Goal: Find specific page/section: Find specific page/section

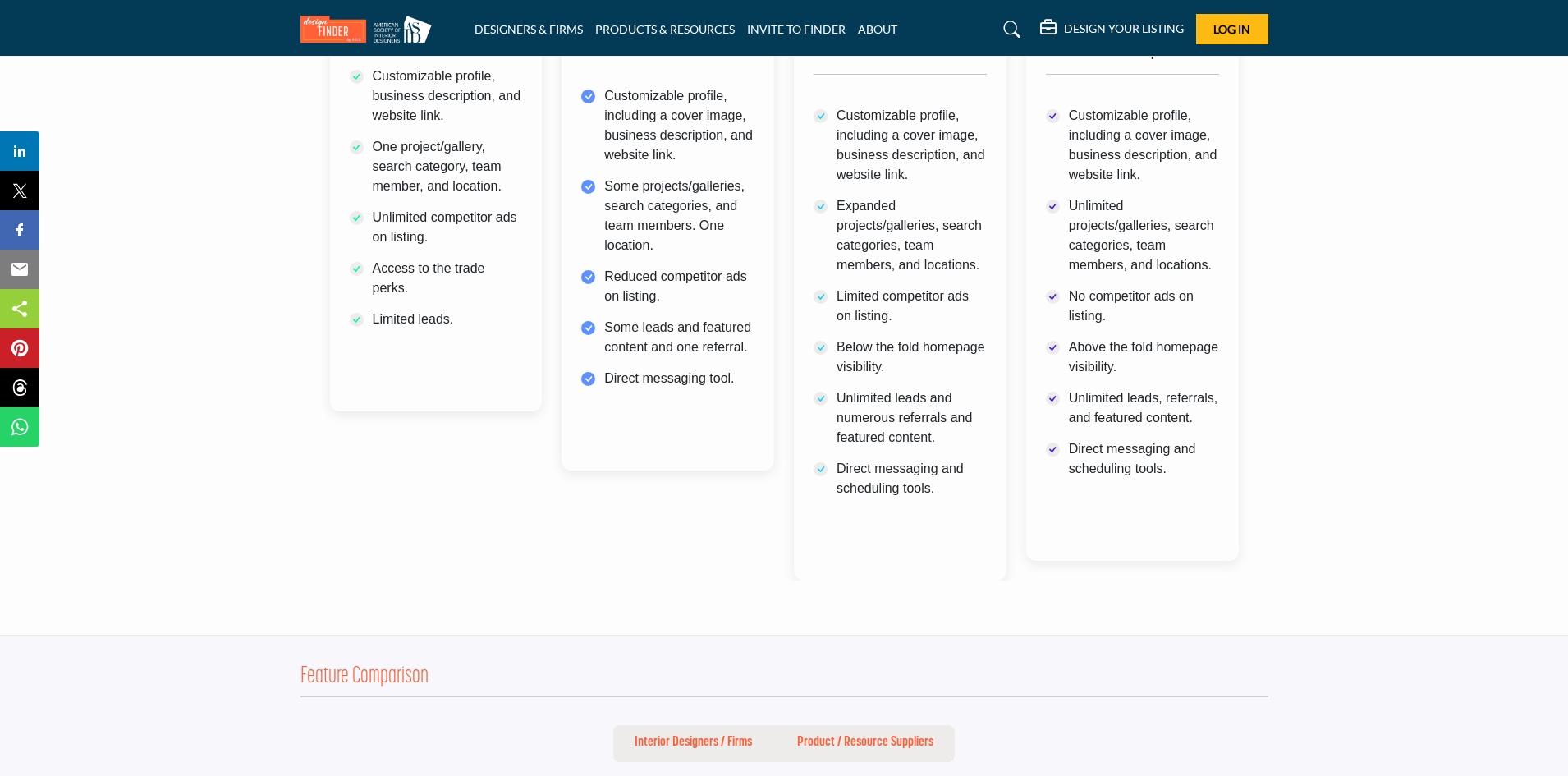
scroll to position [1082, 0]
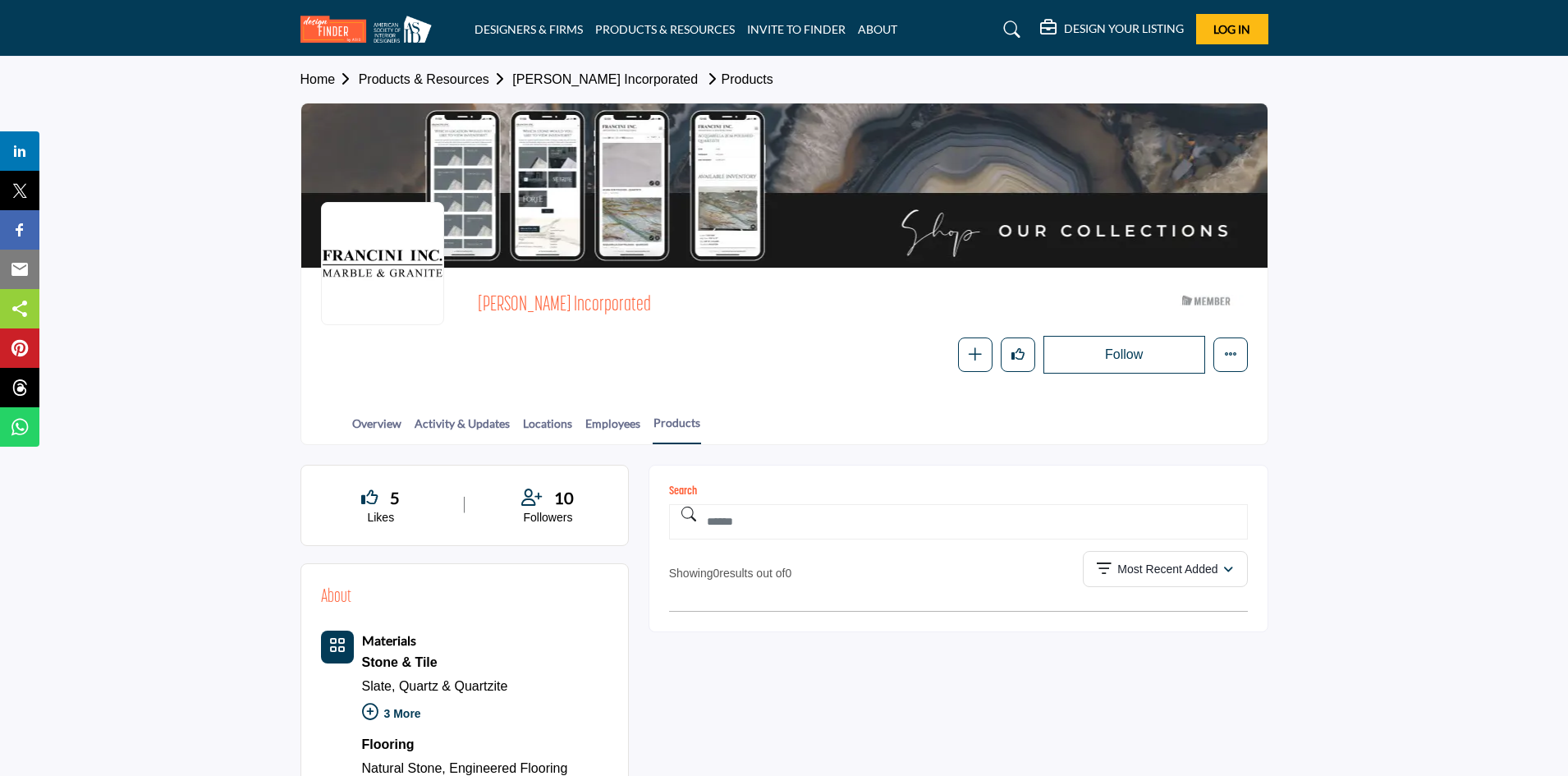
drag, startPoint x: 623, startPoint y: 312, endPoint x: 477, endPoint y: 308, distance: 146.1
click at [477, 308] on div "Francini Incorporated ASID Member who supports and impacts the Interior Design …" at bounding box center [784, 330] width 927 height 86
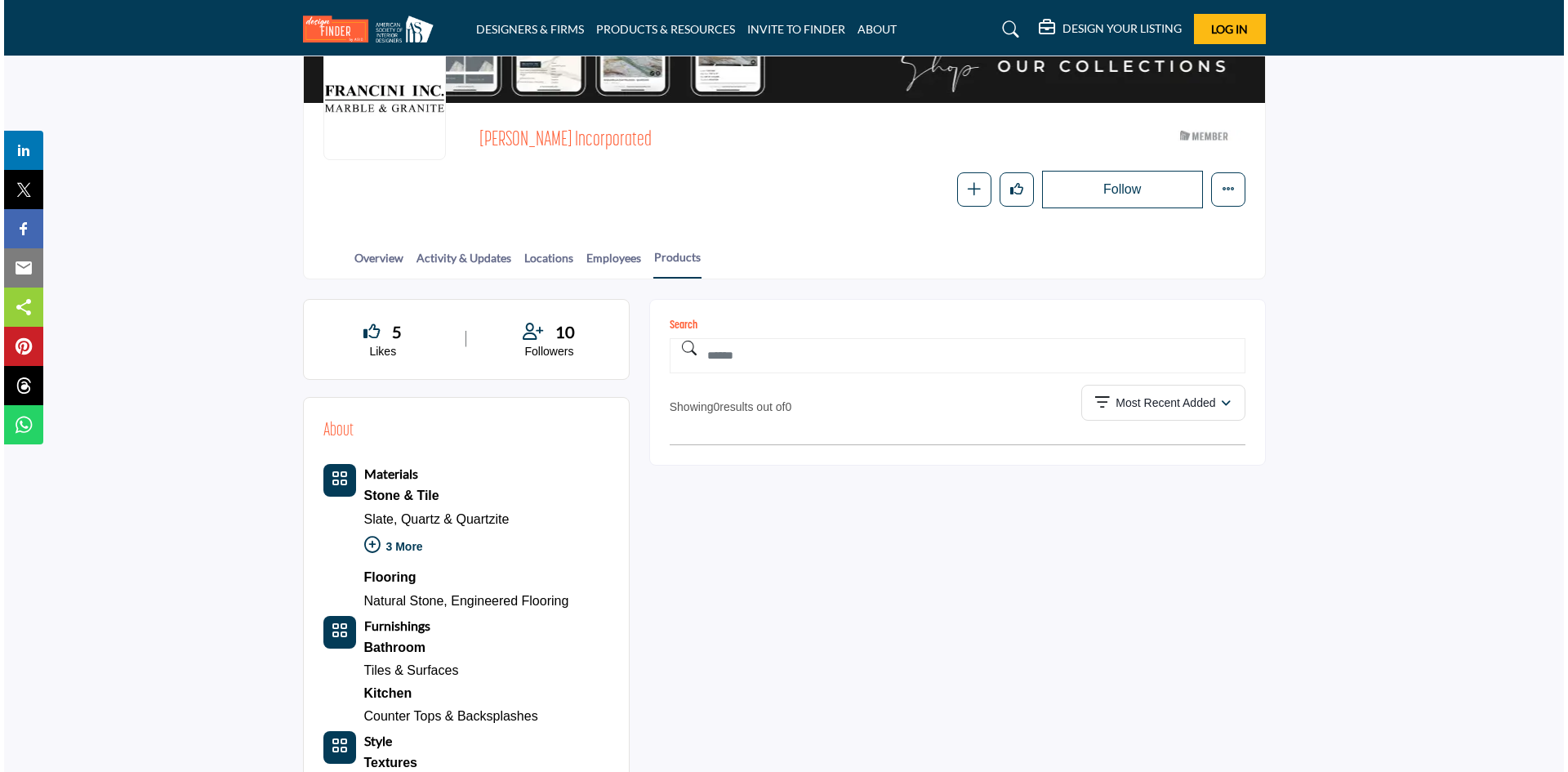
scroll to position [81, 0]
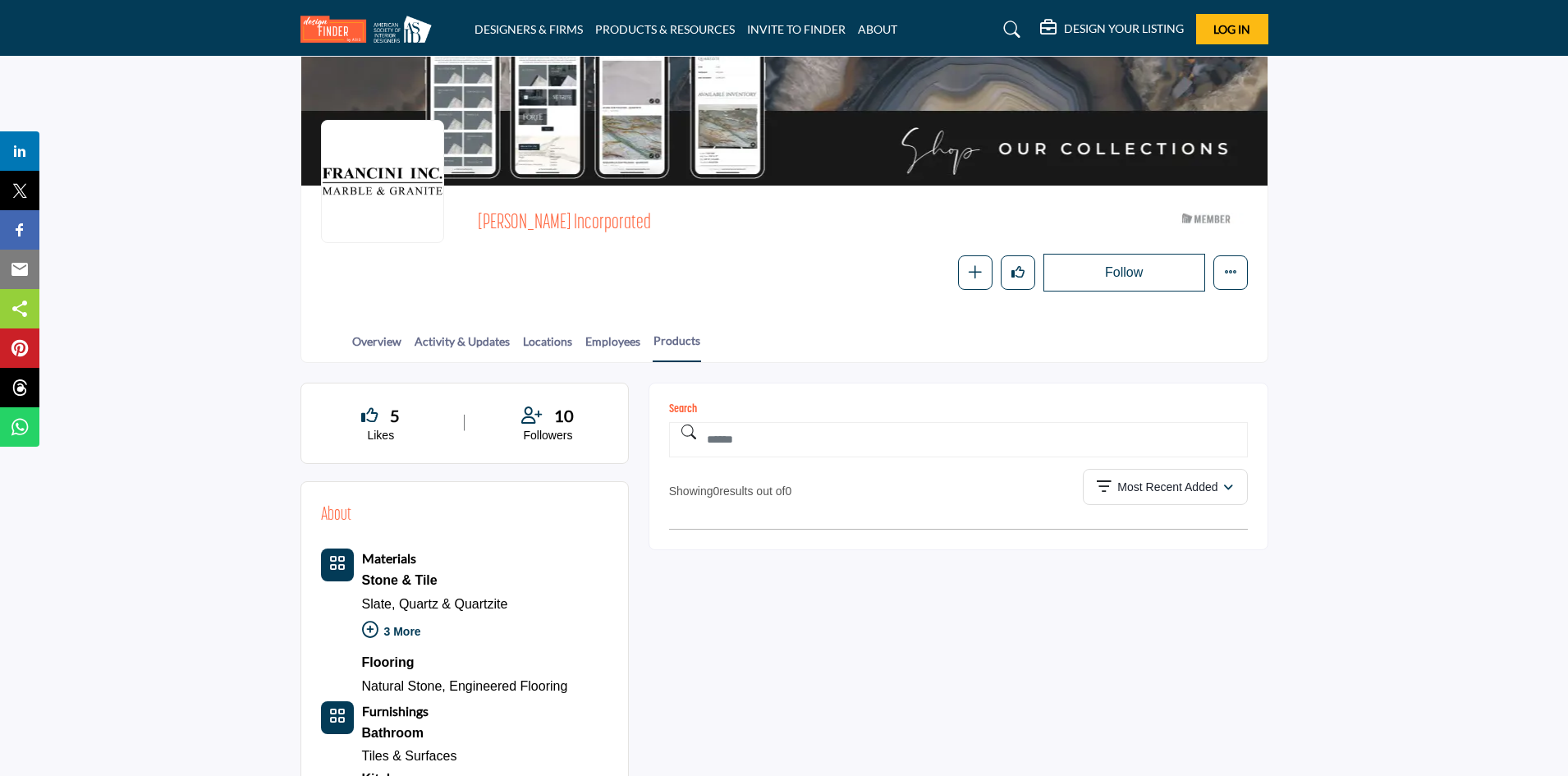
copy span "Francini Incorporated"
click at [544, 427] on div "10 Followers" at bounding box center [548, 423] width 121 height 41
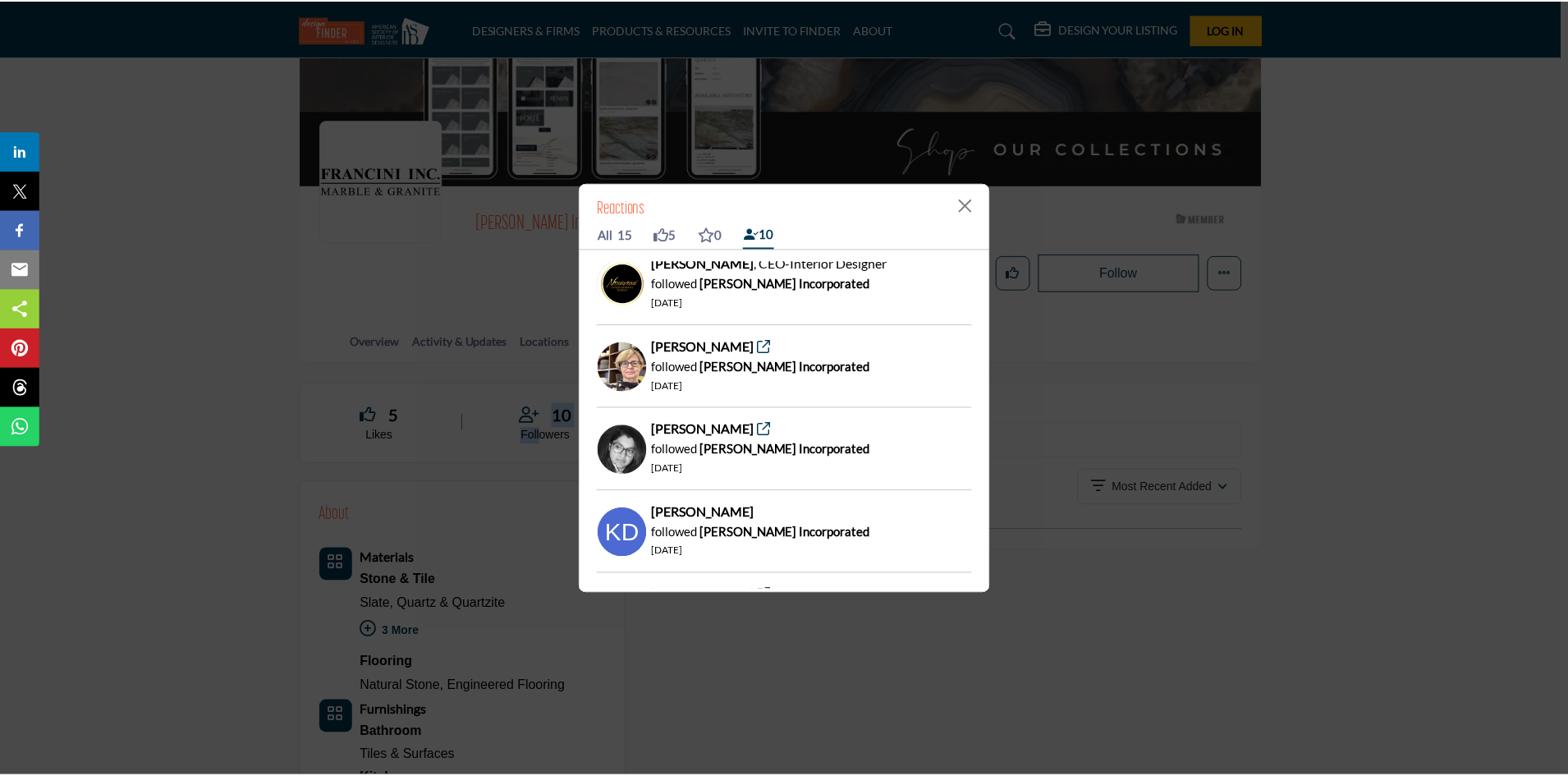
scroll to position [0, 0]
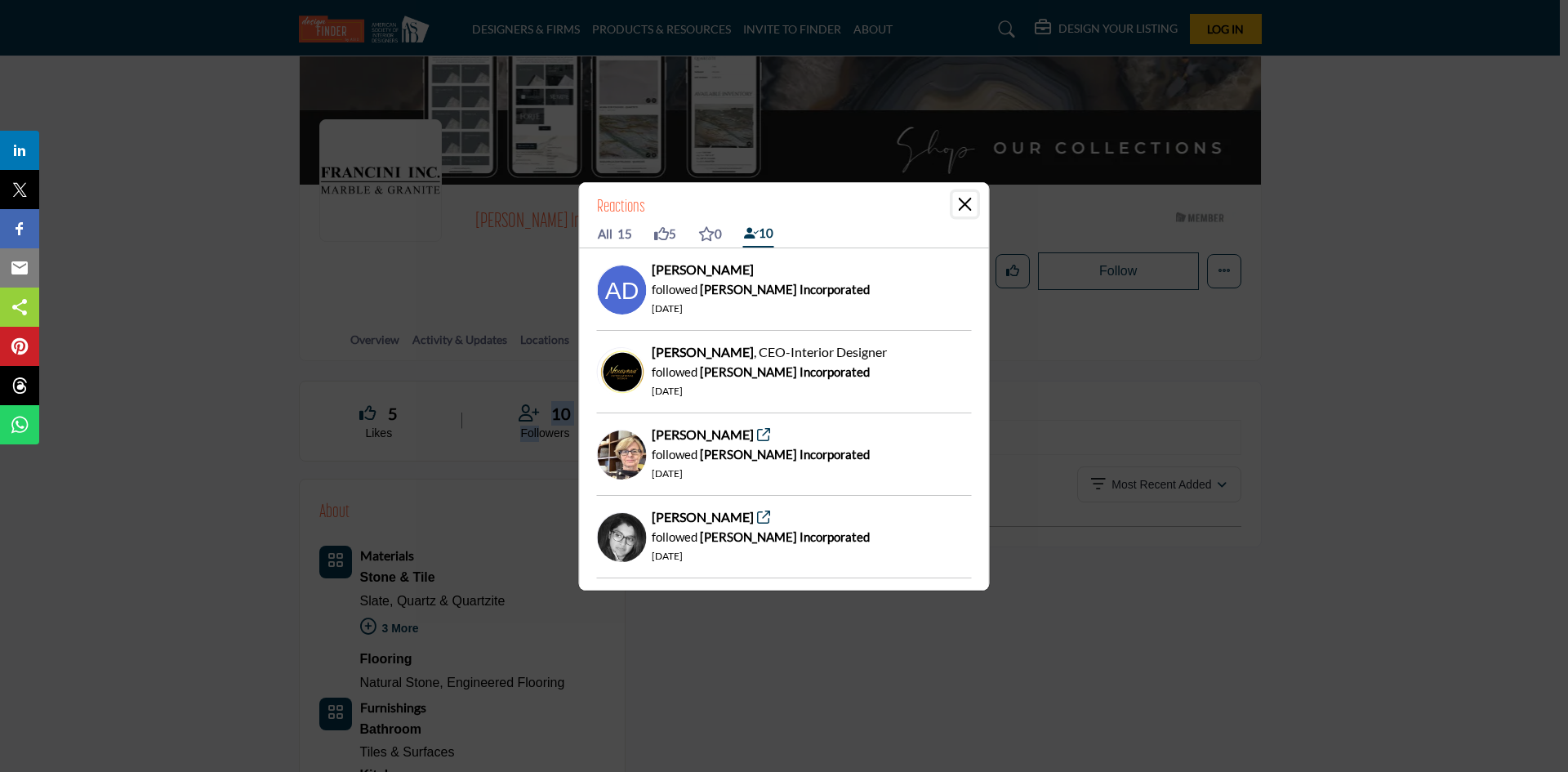
click at [959, 204] on button "Close" at bounding box center [965, 203] width 24 height 24
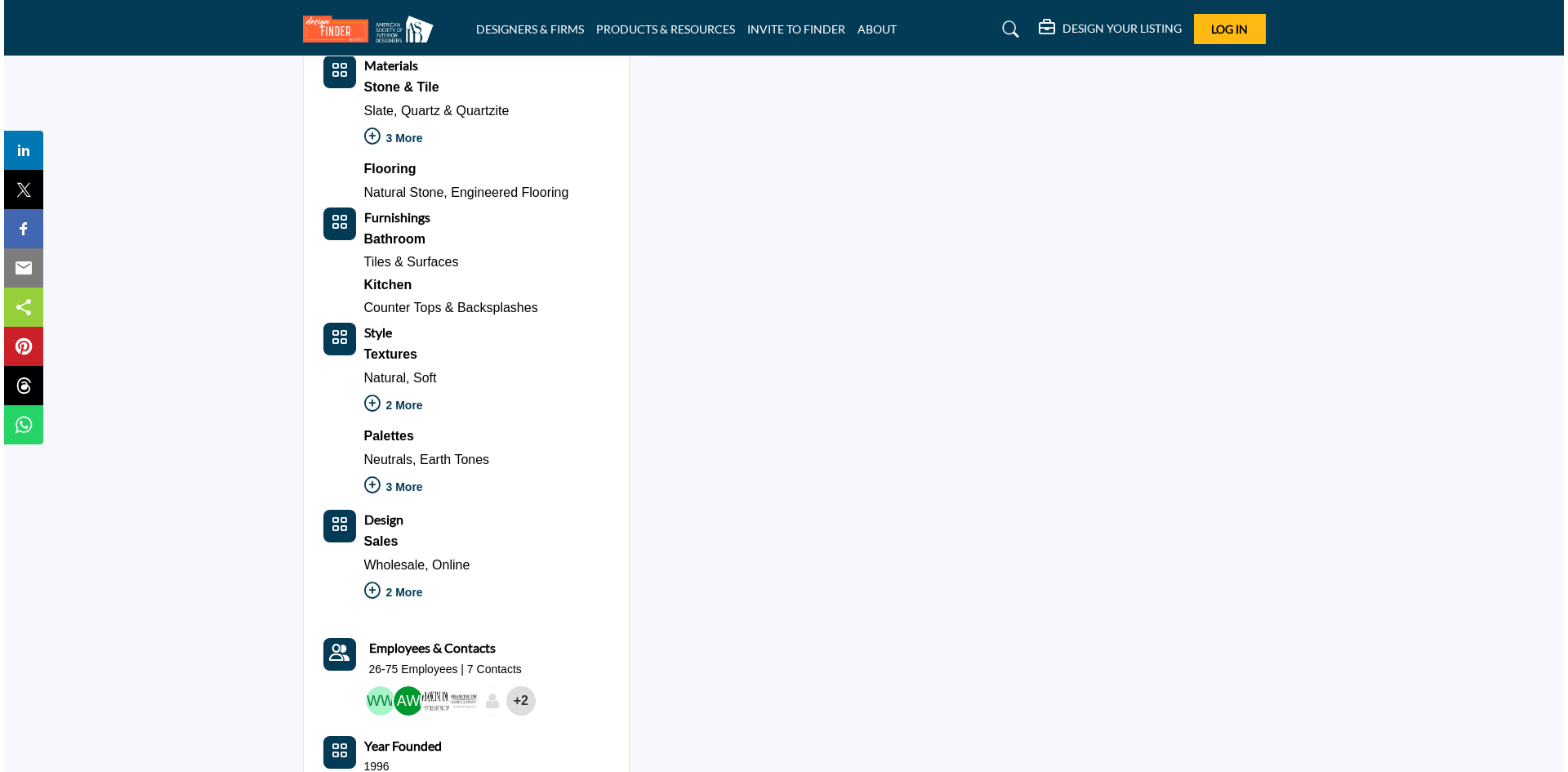
scroll to position [816, 0]
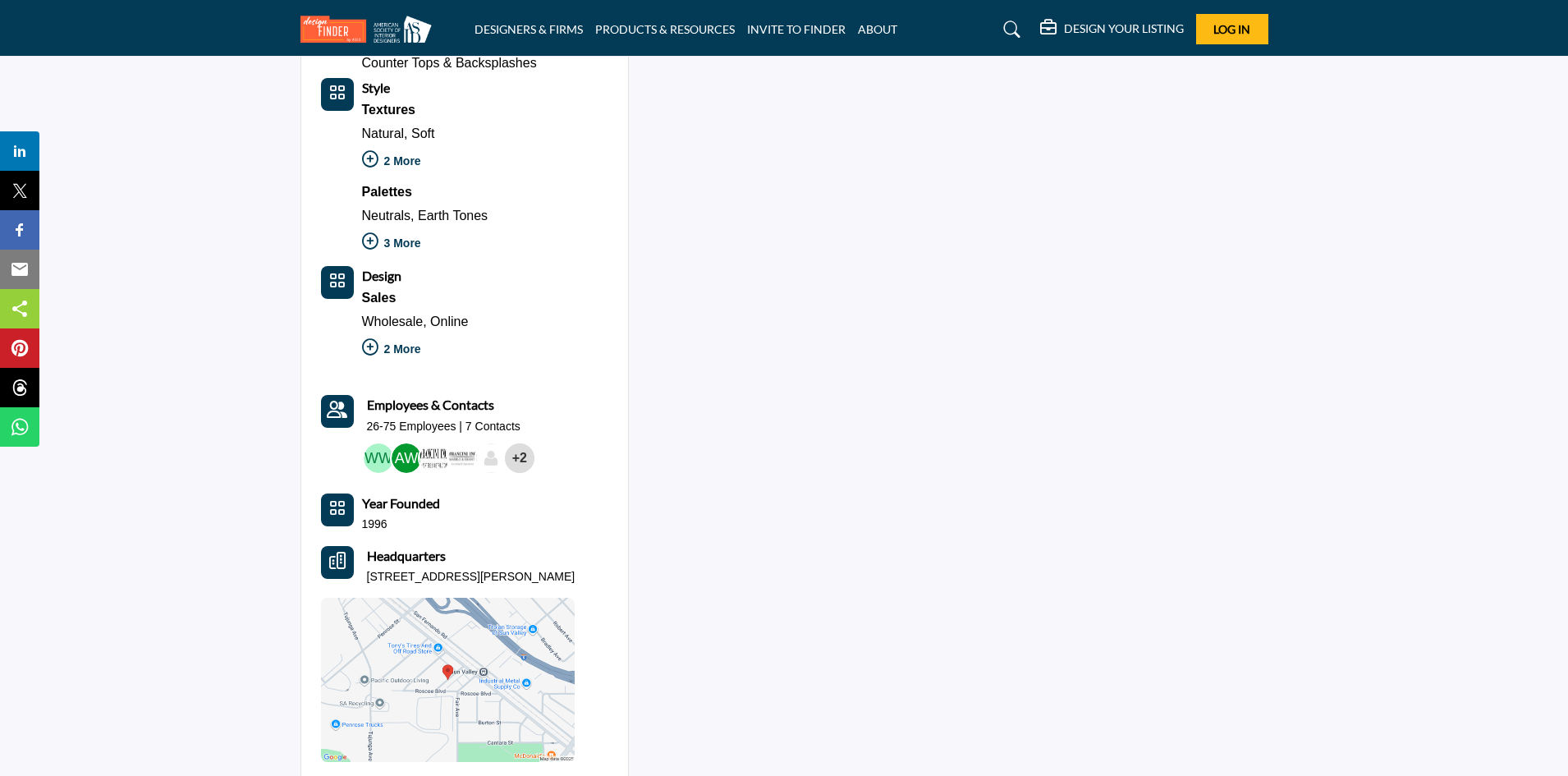
click at [526, 458] on div "+2" at bounding box center [520, 458] width 30 height 30
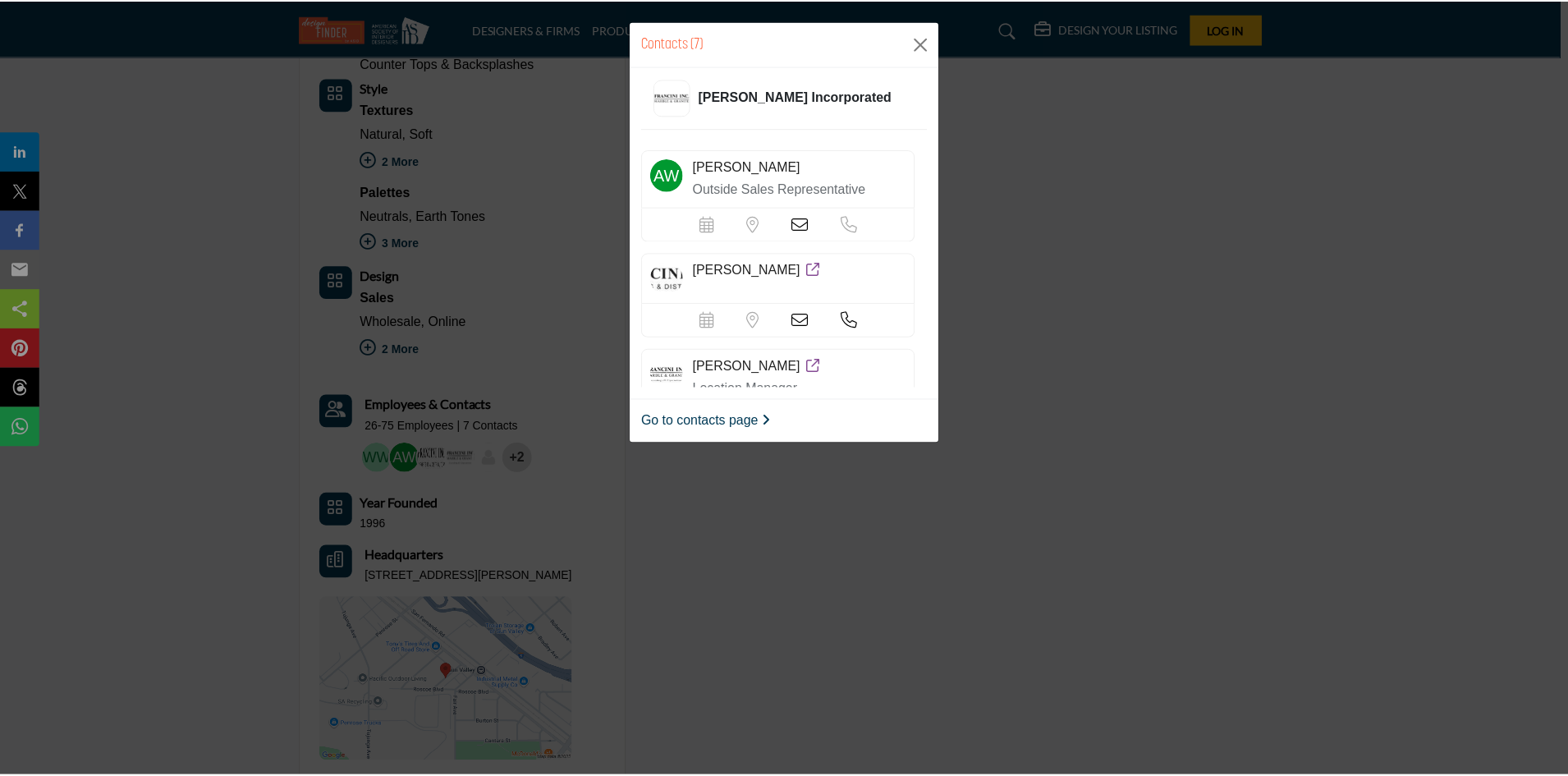
scroll to position [0, 0]
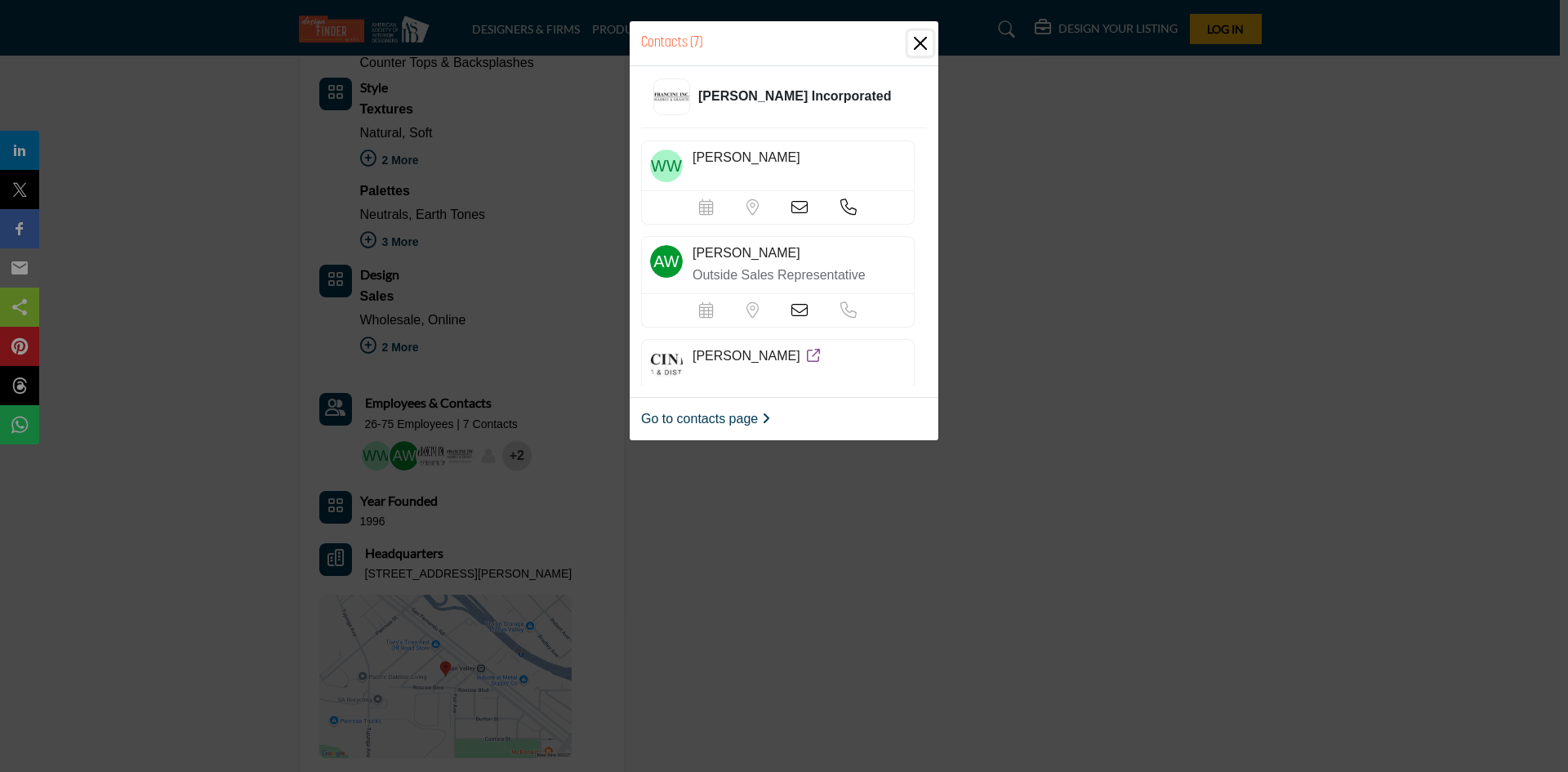
click at [926, 52] on button "Close" at bounding box center [920, 42] width 24 height 24
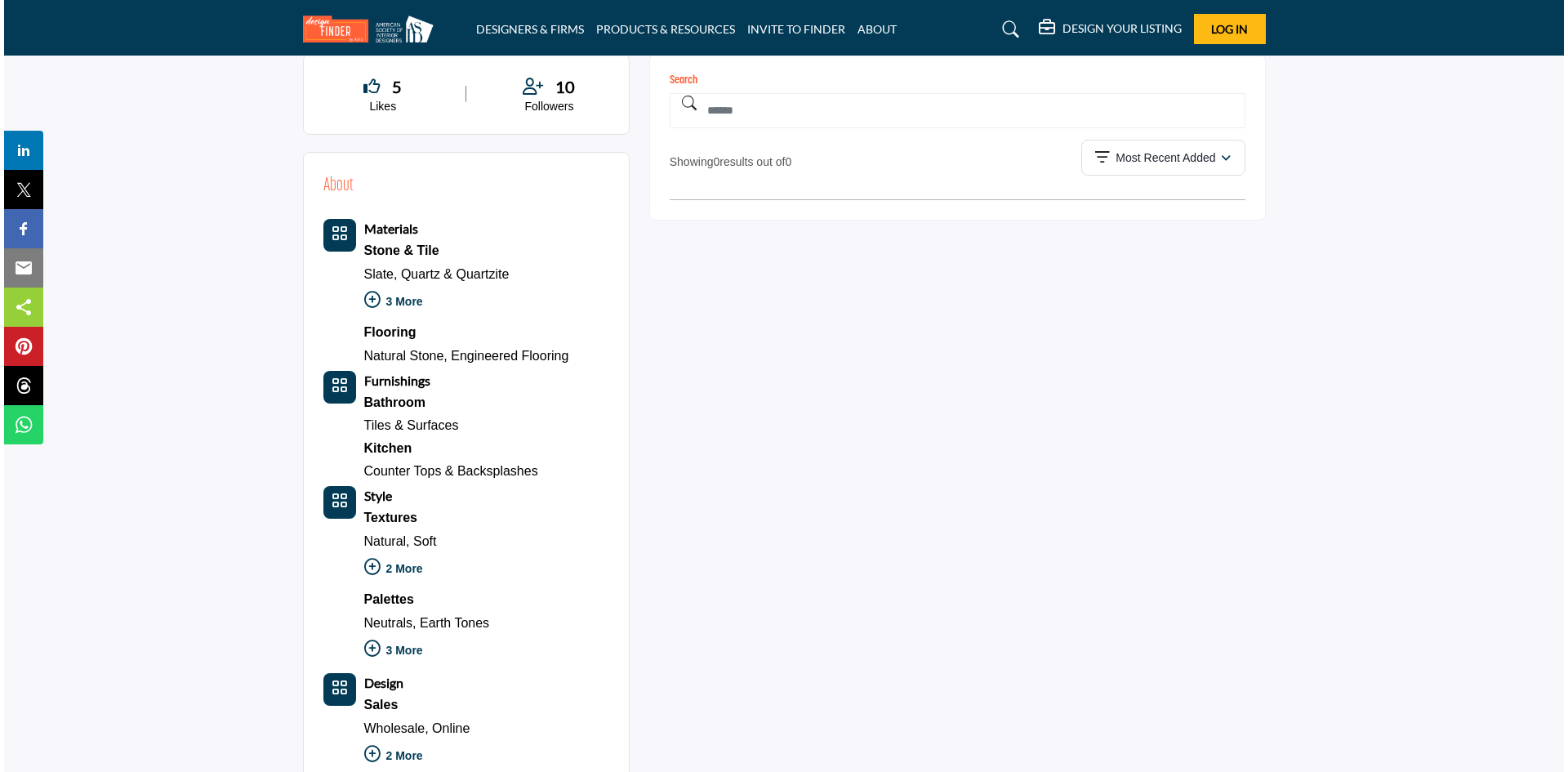
scroll to position [81, 0]
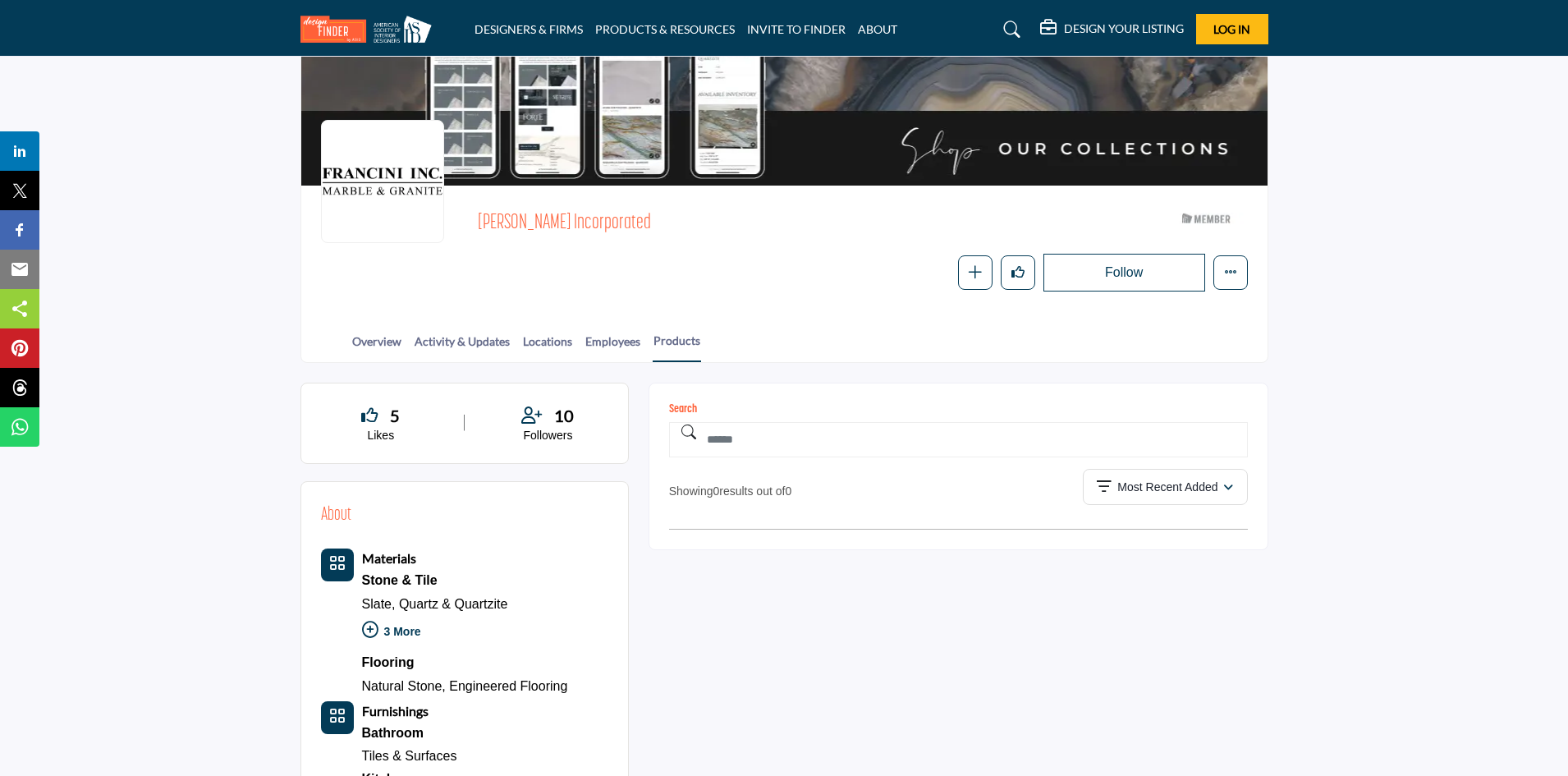
click at [553, 418] on div "10" at bounding box center [548, 415] width 121 height 25
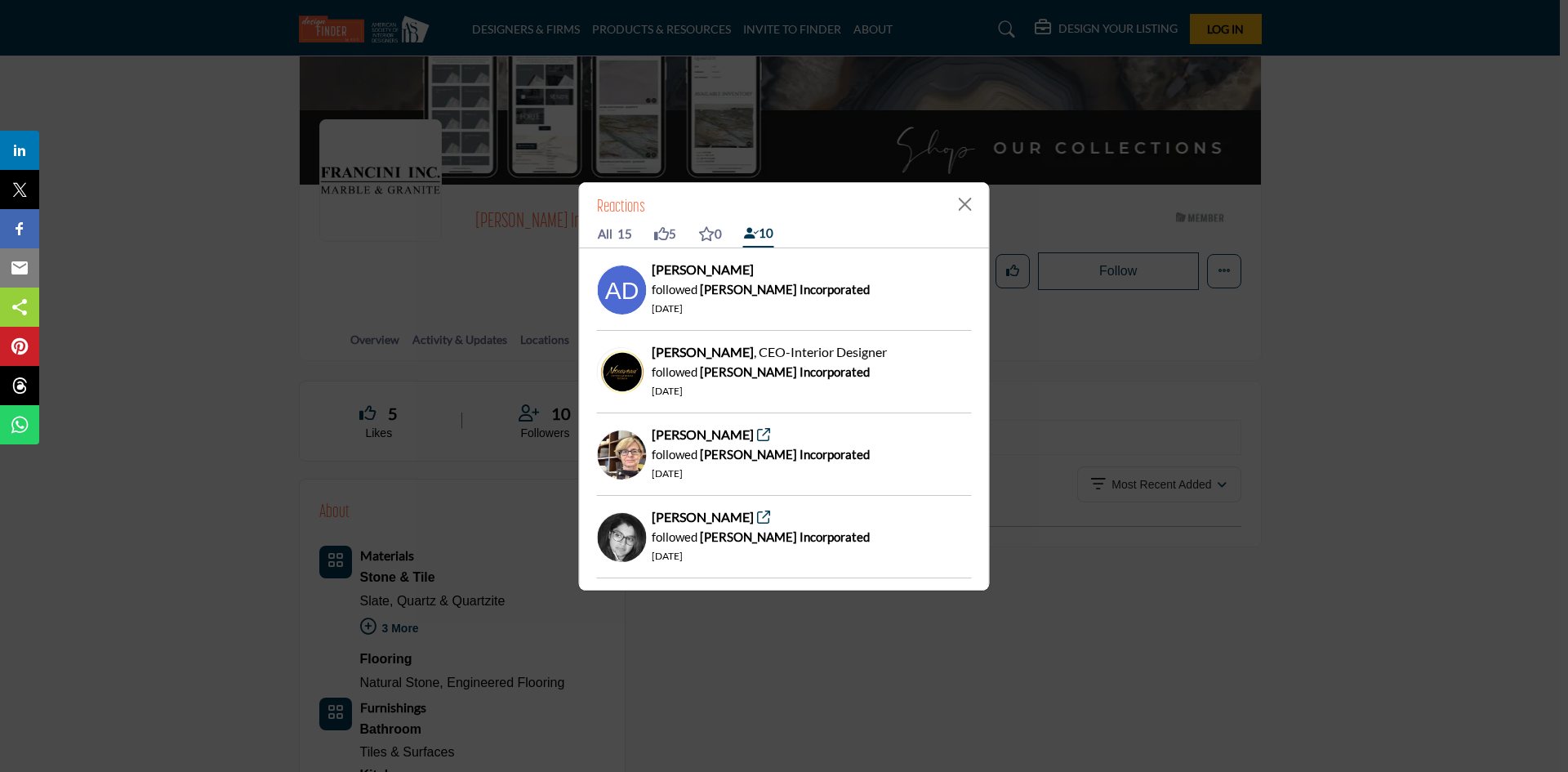
click at [666, 271] on b "Amy D." at bounding box center [703, 268] width 102 height 15
click at [662, 376] on span "followed" at bounding box center [675, 372] width 46 height 14
click at [655, 453] on span "followed" at bounding box center [675, 454] width 46 height 14
click at [757, 435] on icon at bounding box center [763, 434] width 13 height 13
click at [757, 520] on icon at bounding box center [763, 517] width 13 height 13
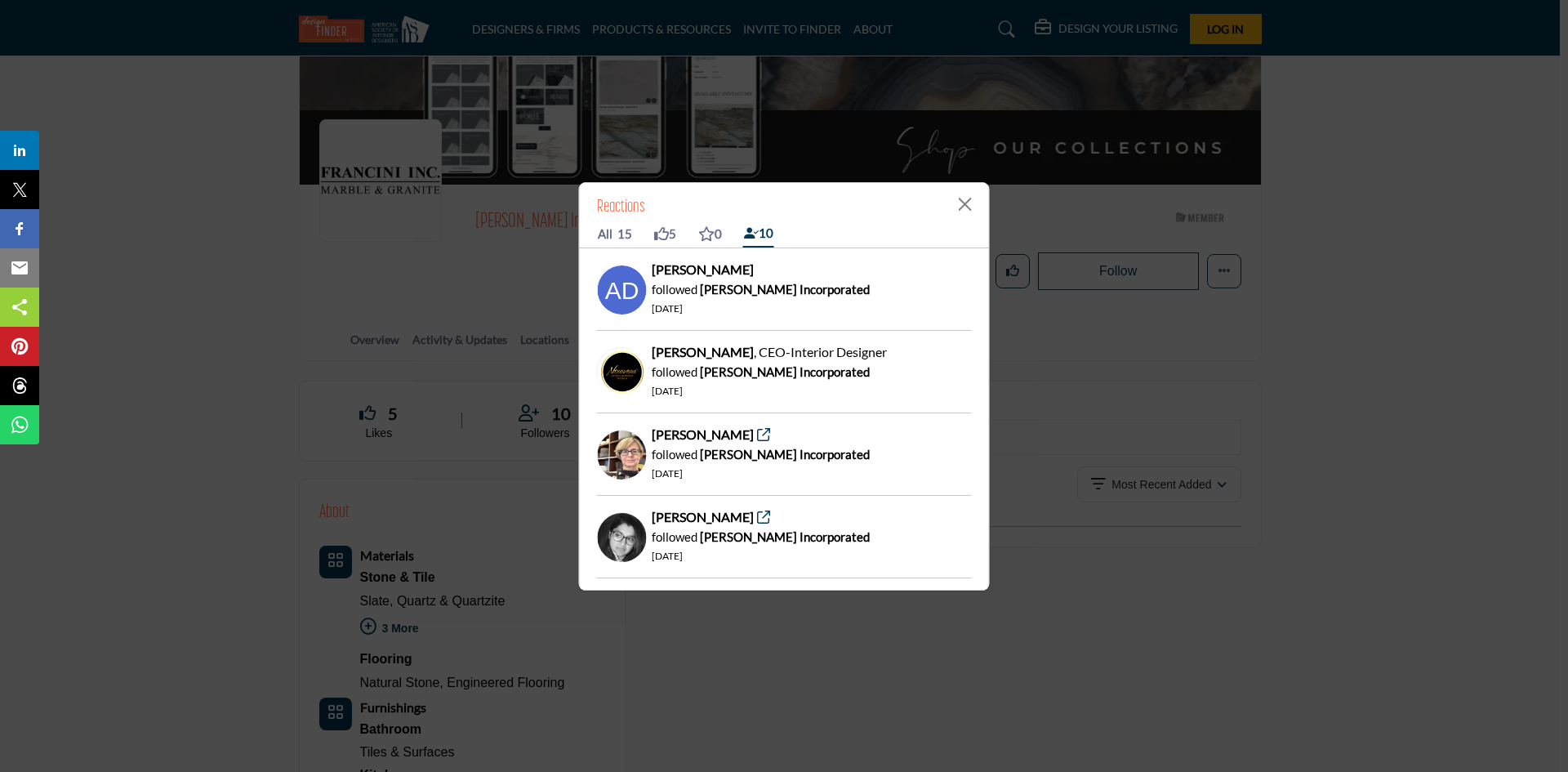
scroll to position [245, 0]
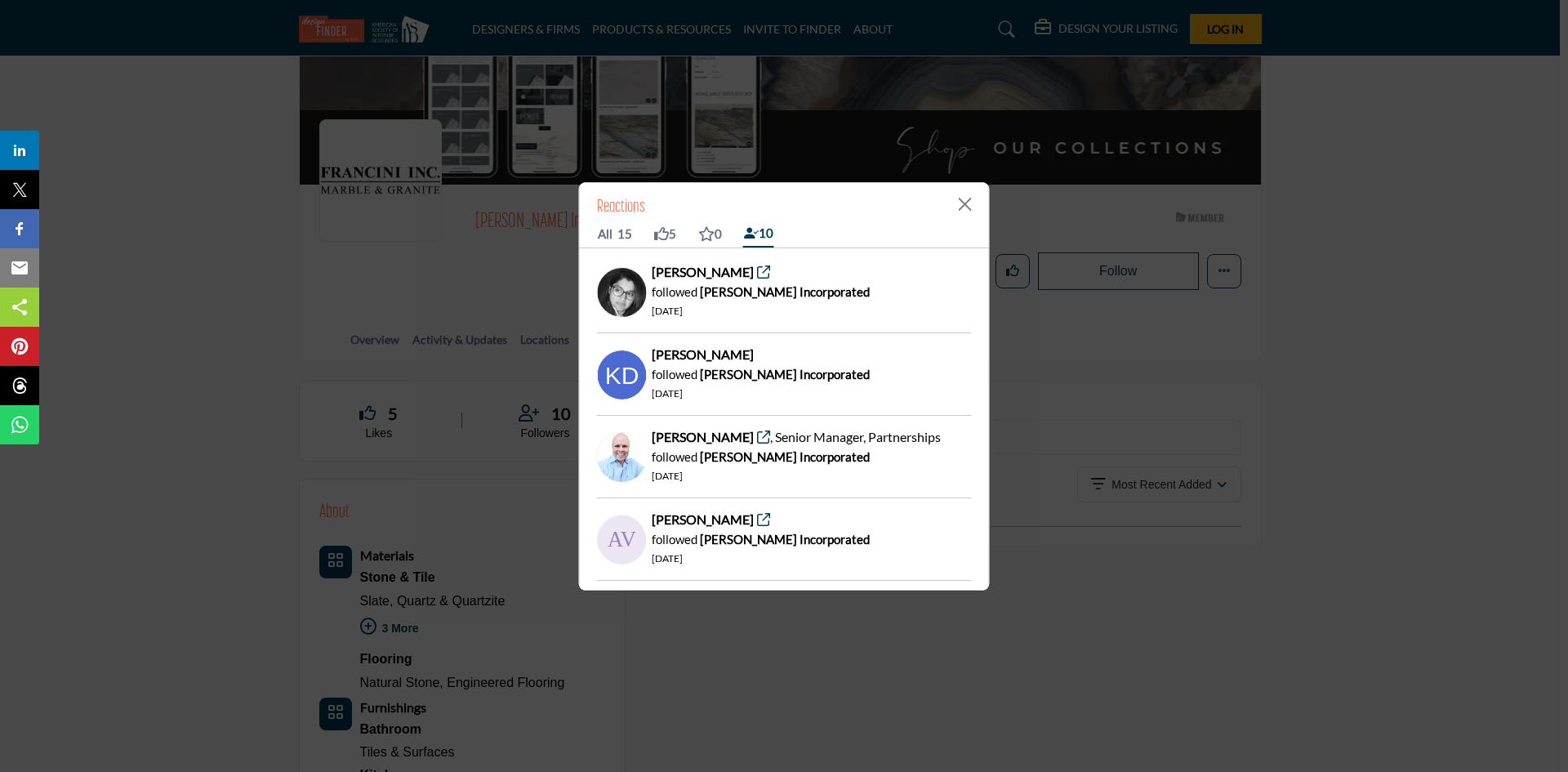
click at [757, 438] on icon at bounding box center [763, 437] width 13 height 13
click at [719, 526] on div "Andres V." at bounding box center [712, 520] width 119 height 20
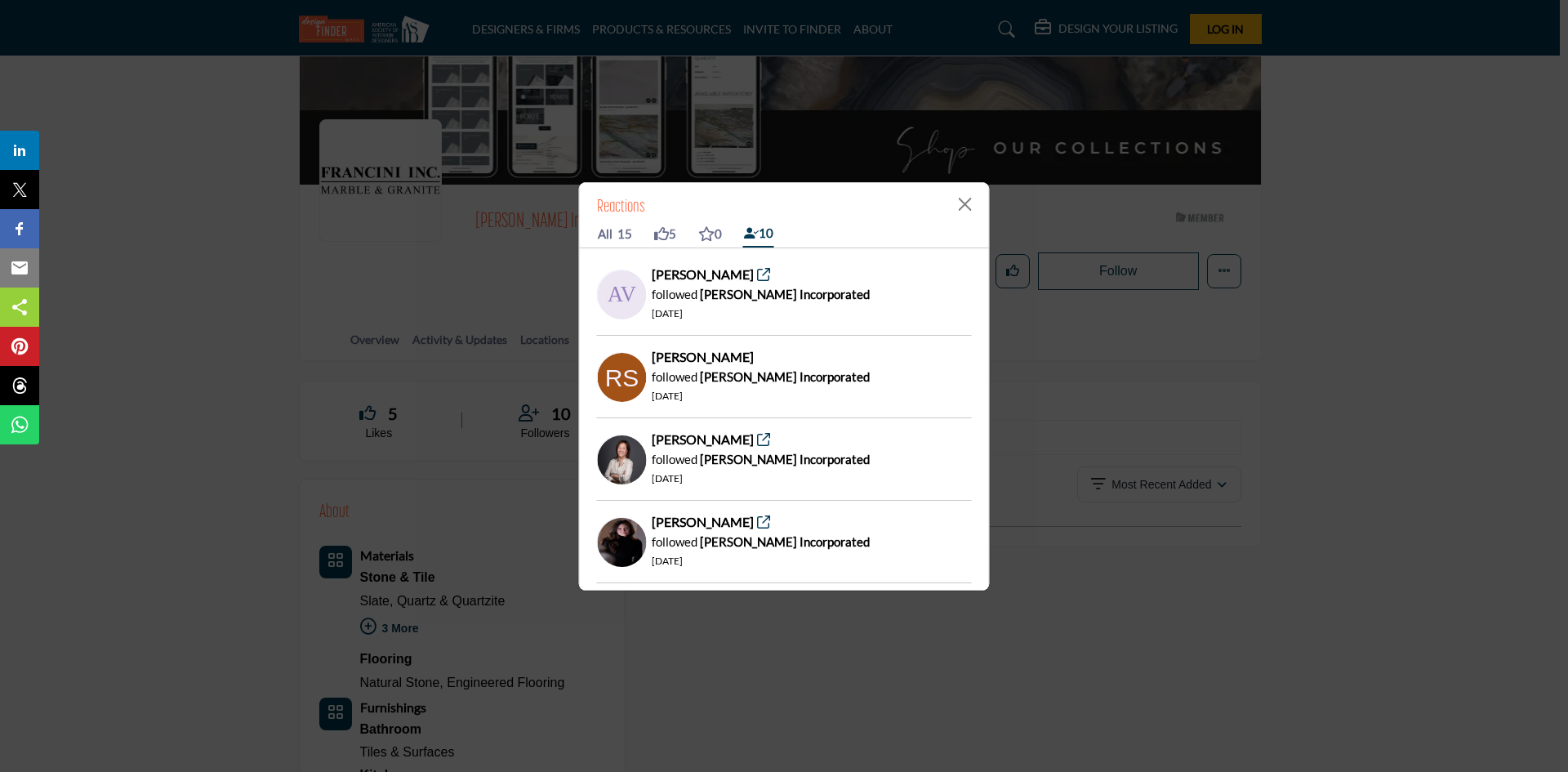
click at [681, 358] on b "Ruhina S." at bounding box center [703, 356] width 102 height 15
click at [613, 392] on img at bounding box center [622, 377] width 49 height 49
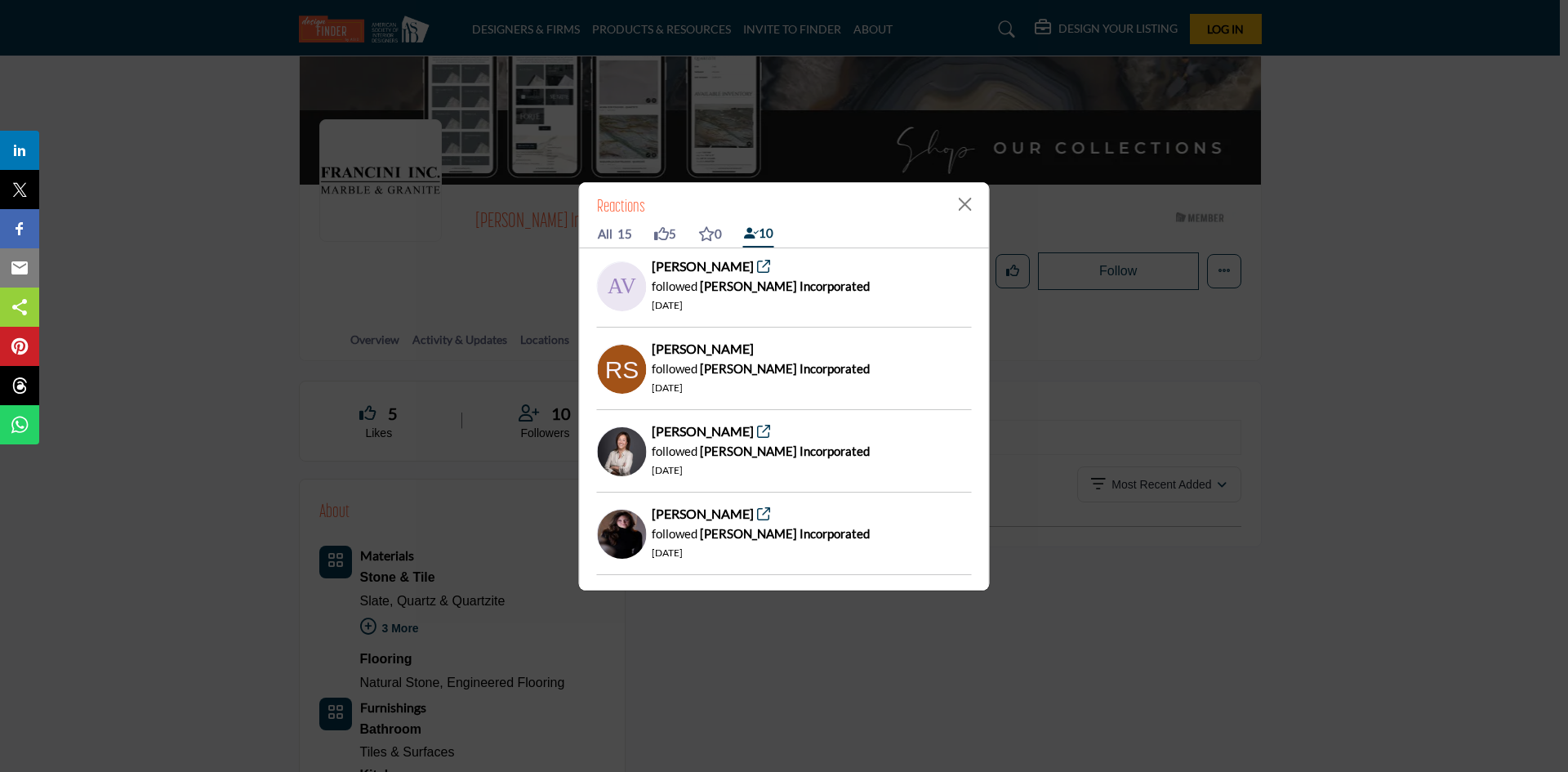
click at [757, 434] on icon at bounding box center [763, 431] width 13 height 13
